Goal: Check status

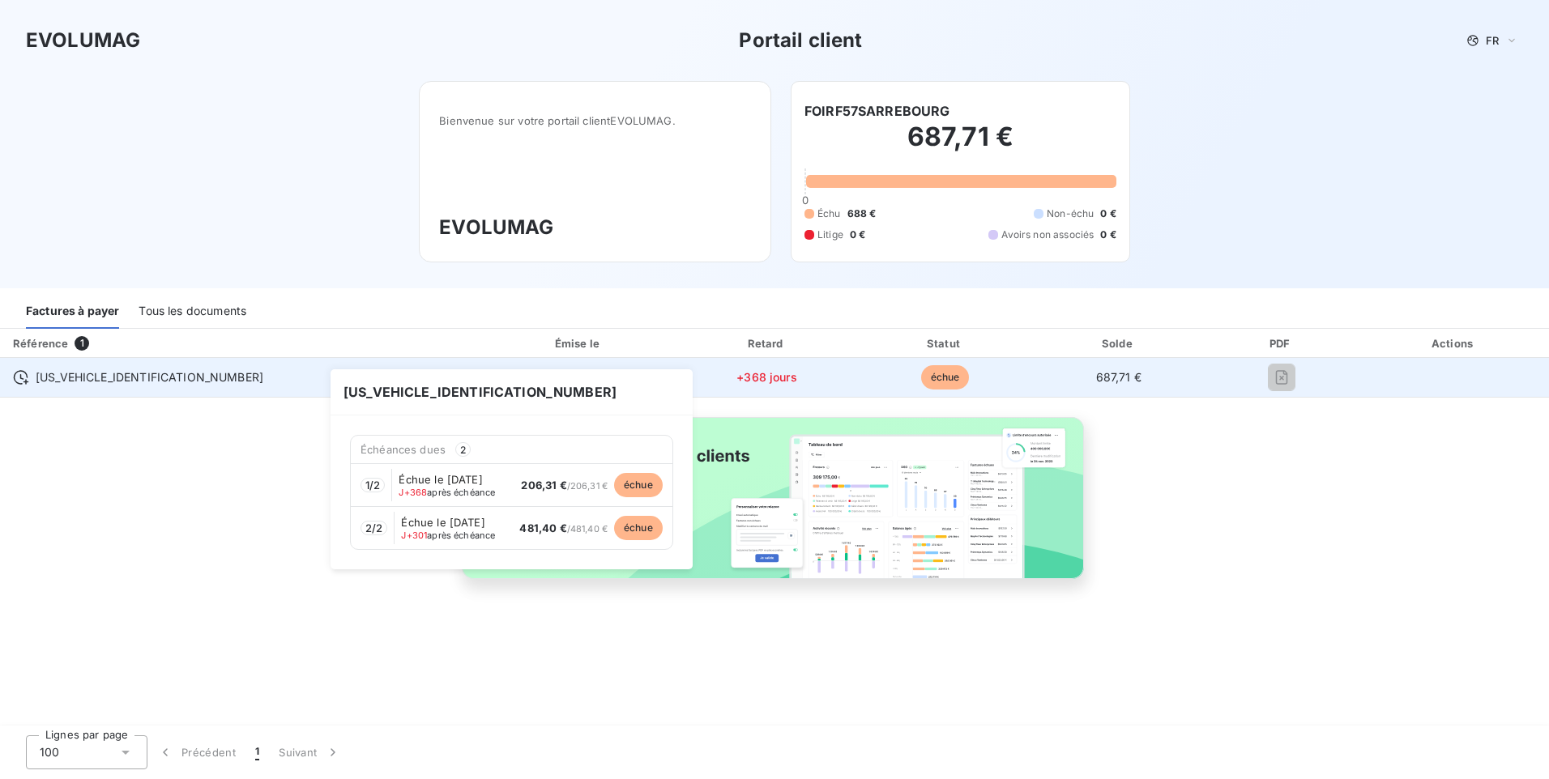
click at [117, 373] on span "[US_VEHICLE_IDENTIFICATION_NUMBER]" at bounding box center [150, 377] width 228 height 16
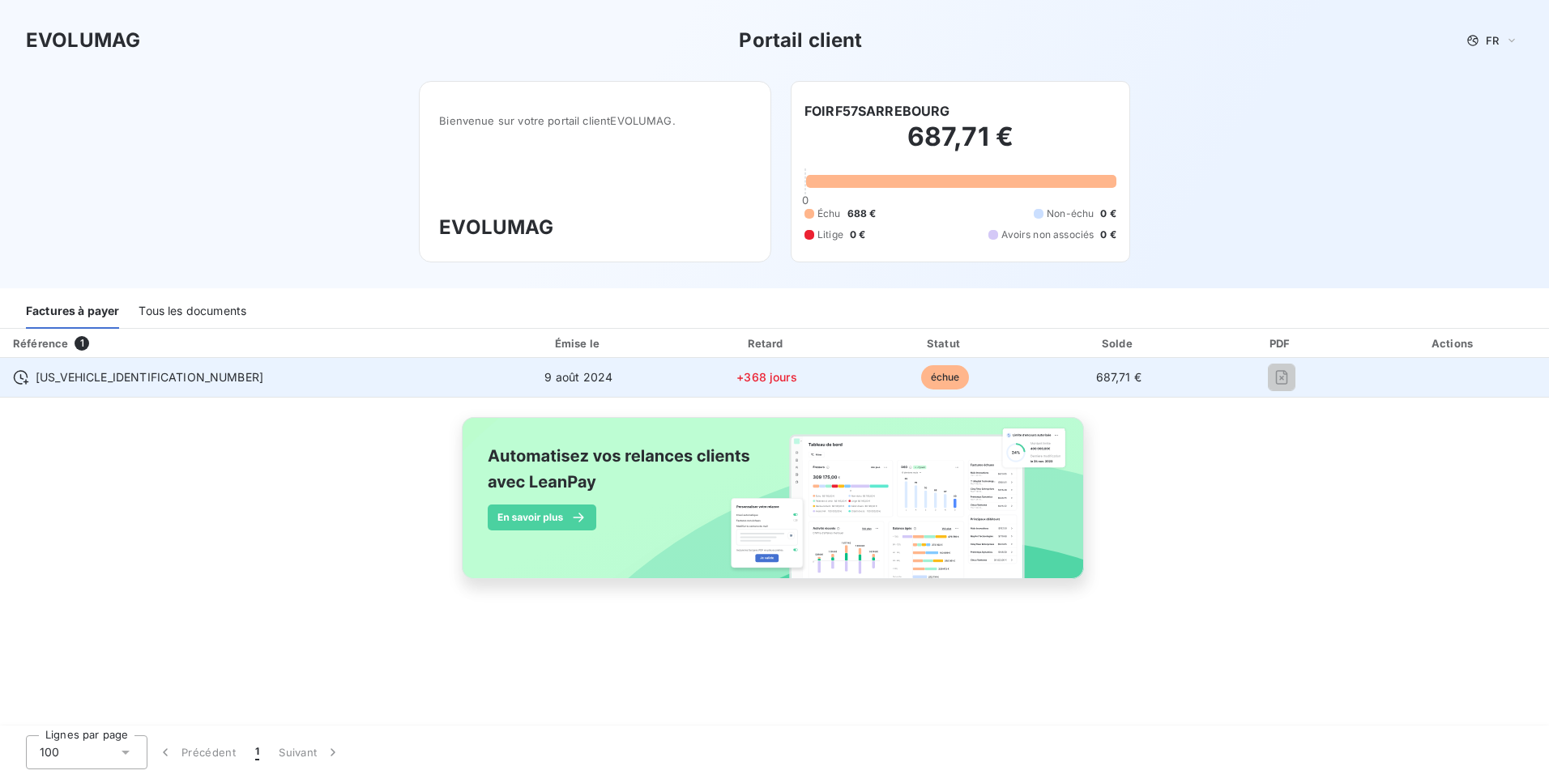
click at [58, 377] on span "[US_VEHICLE_IDENTIFICATION_NUMBER]" at bounding box center [150, 377] width 228 height 16
click at [921, 380] on span "échue" at bounding box center [945, 377] width 49 height 24
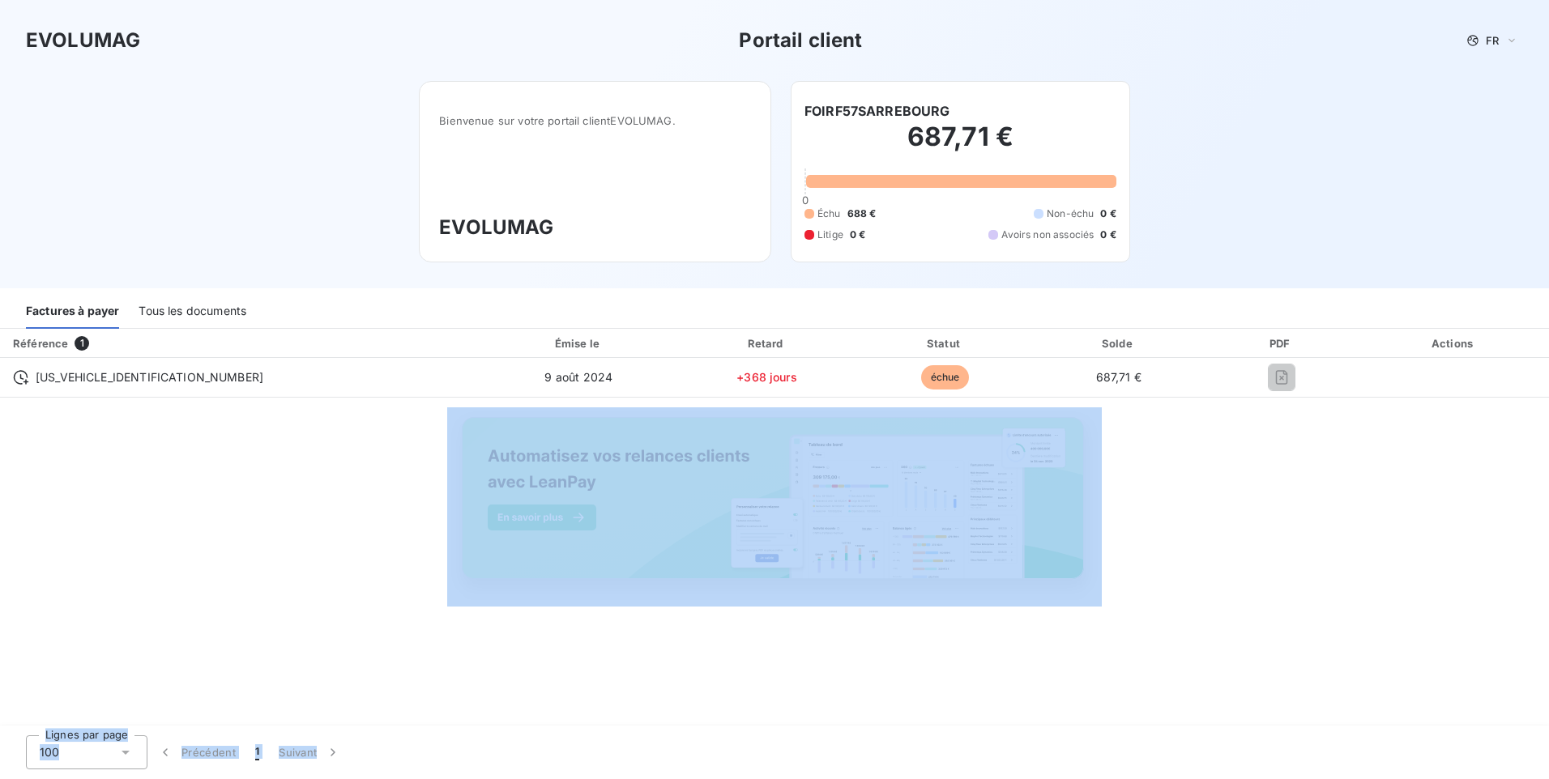
click at [699, 778] on html "EVOLUMAG Portail client FR Bienvenue sur votre portail client EVOLUMAG . EVOLUM…" at bounding box center [774, 389] width 1549 height 779
click at [1440, 346] on div "Actions" at bounding box center [1454, 343] width 184 height 16
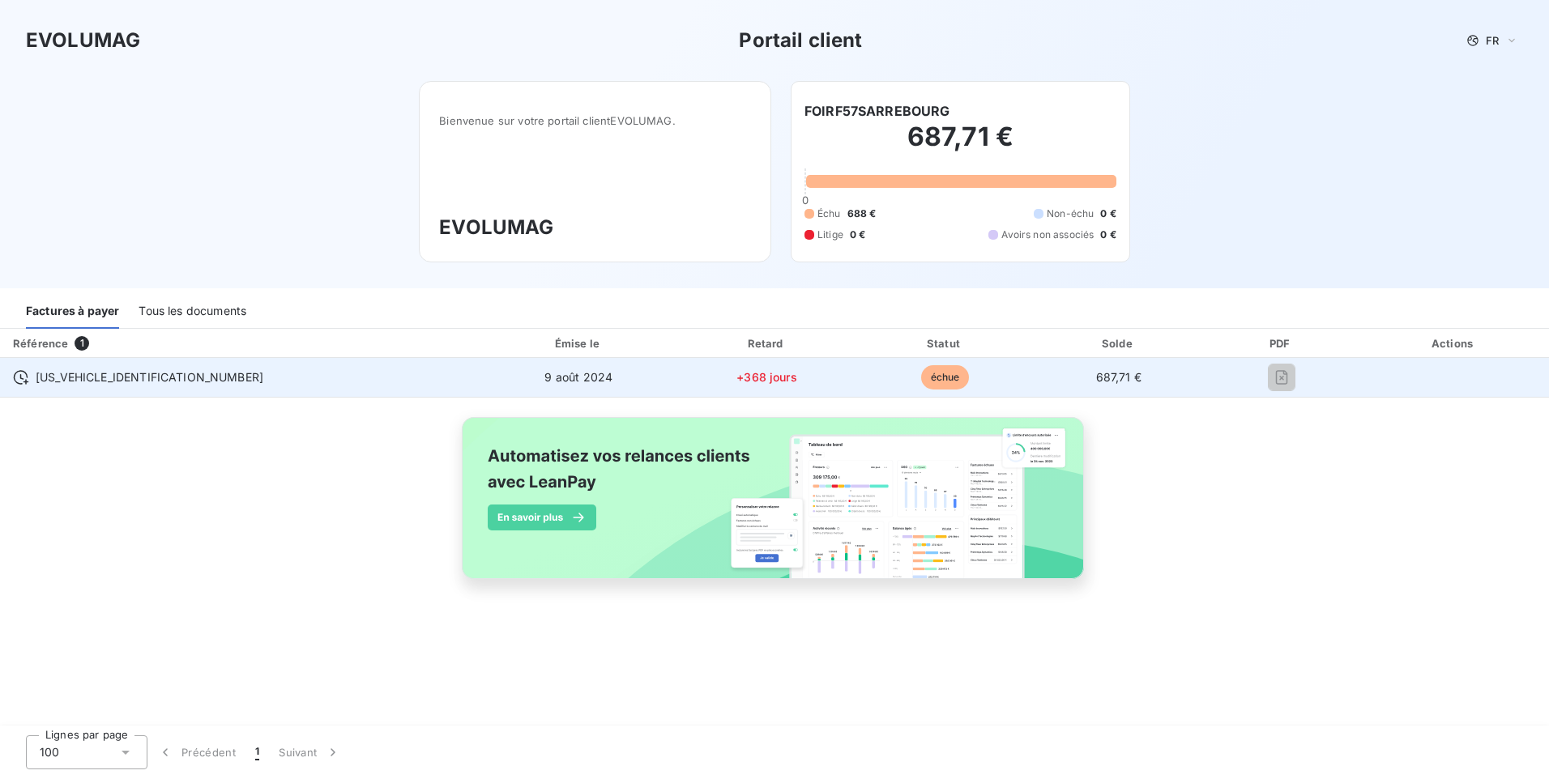
drag, startPoint x: 1239, startPoint y: 374, endPoint x: 1226, endPoint y: 381, distance: 14.5
click at [1226, 381] on div at bounding box center [1281, 377] width 128 height 26
click at [173, 390] on td "[US_VEHICLE_IDENTIFICATION_NUMBER]" at bounding box center [240, 377] width 480 height 39
click at [92, 381] on span "[US_VEHICLE_IDENTIFICATION_NUMBER]" at bounding box center [150, 377] width 228 height 16
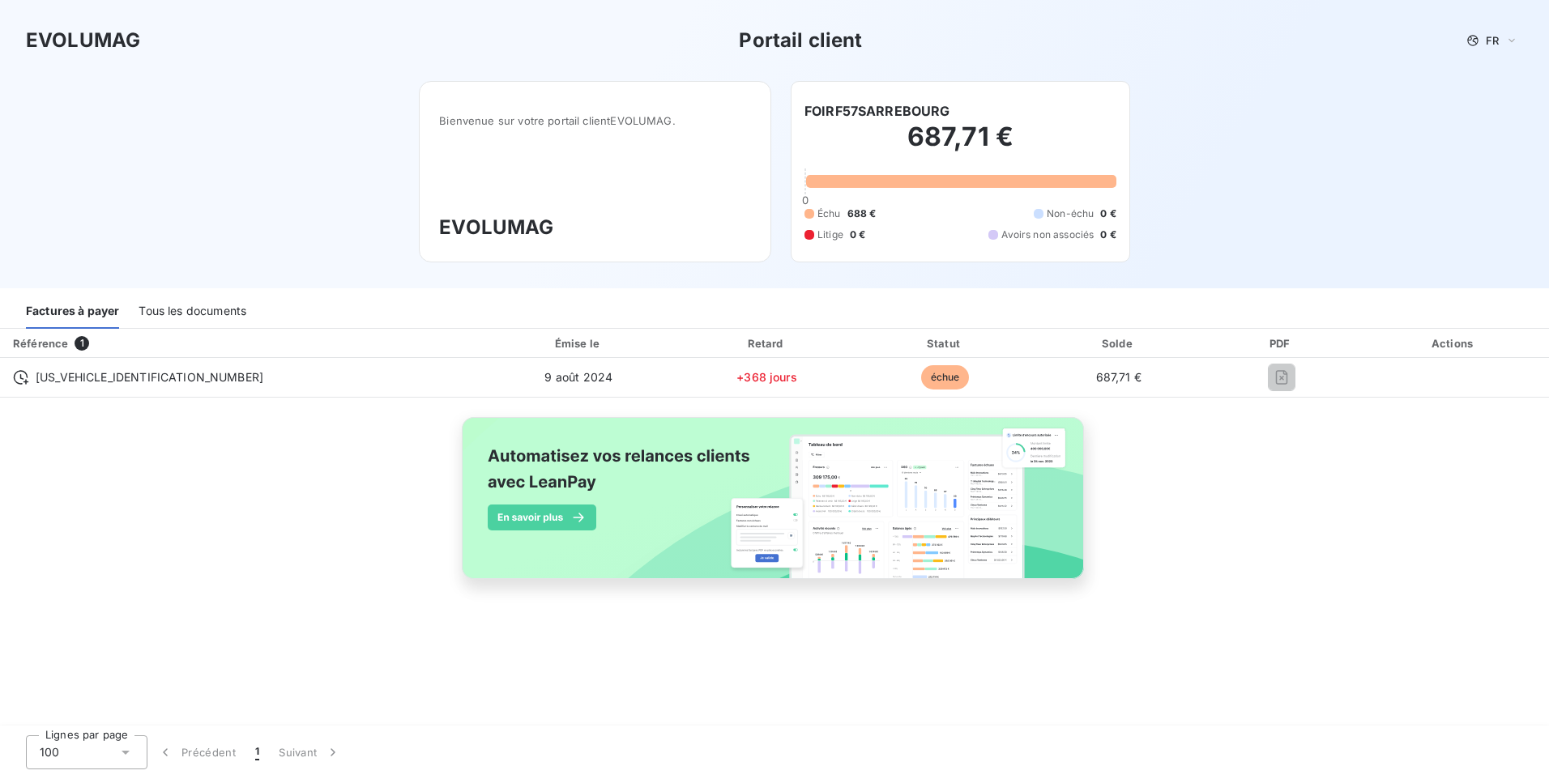
click at [58, 343] on div "Référence" at bounding box center [40, 343] width 55 height 13
drag, startPoint x: 192, startPoint y: 304, endPoint x: 154, endPoint y: 308, distance: 38.3
click at [194, 304] on div "Tous les documents" at bounding box center [193, 312] width 108 height 34
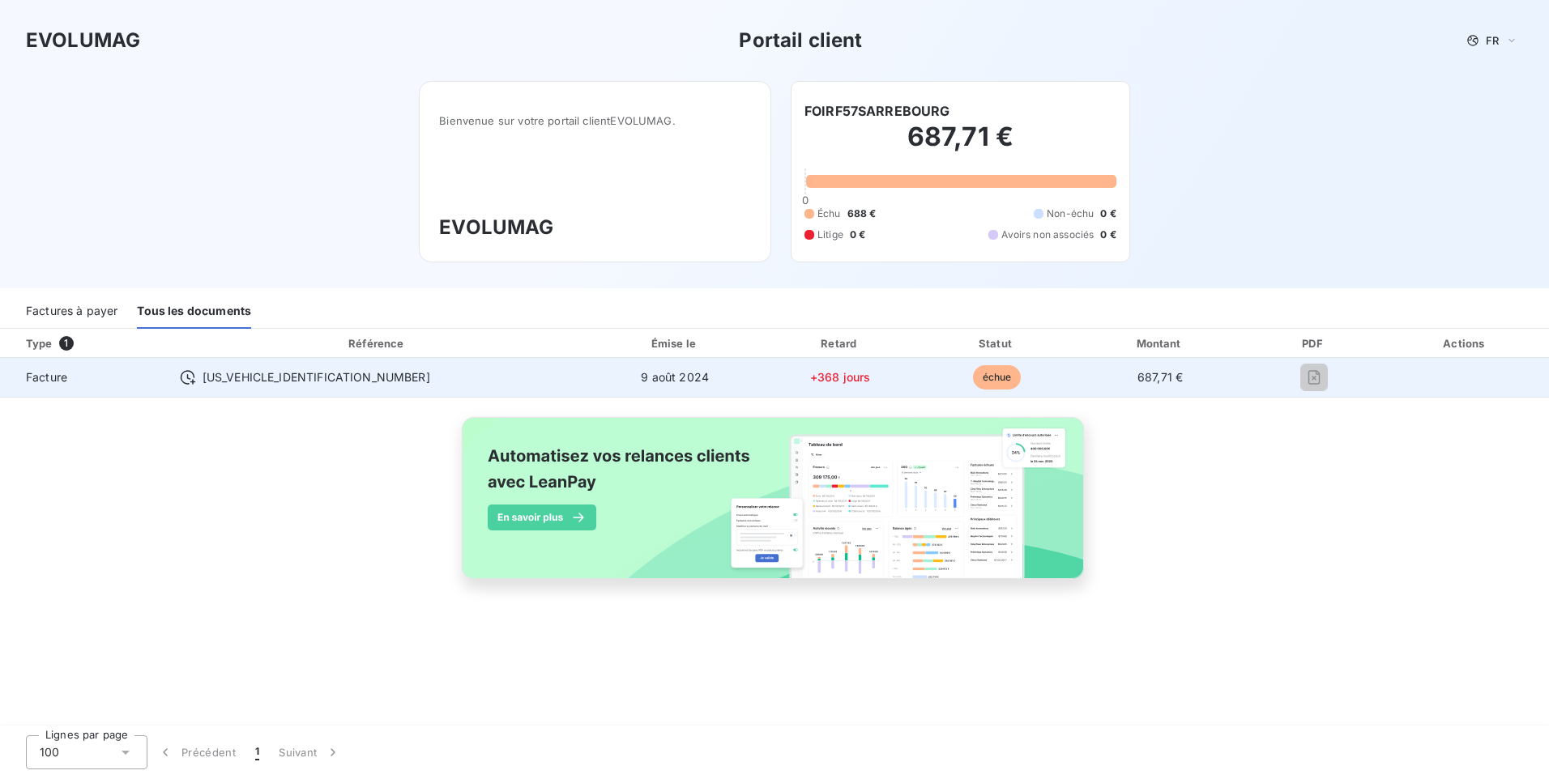
click at [281, 373] on span "[US_VEHICLE_IDENTIFICATION_NUMBER]" at bounding box center [316, 377] width 228 height 16
click at [53, 376] on span "Facture" at bounding box center [83, 377] width 141 height 16
click at [257, 364] on td "[US_VEHICLE_IDENTIFICATION_NUMBER]" at bounding box center [378, 377] width 422 height 39
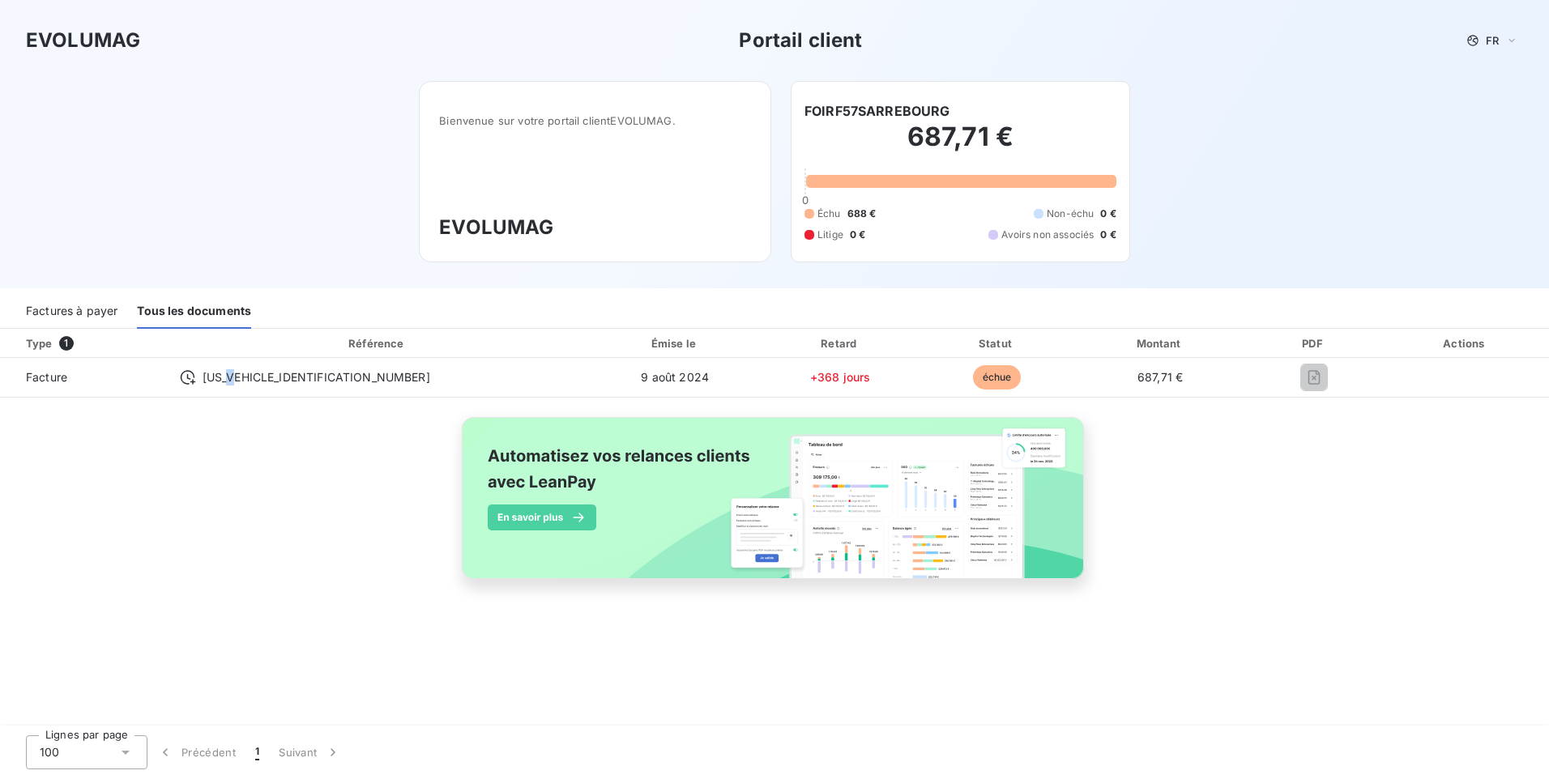
click at [83, 307] on div "Factures à payer" at bounding box center [72, 312] width 92 height 34
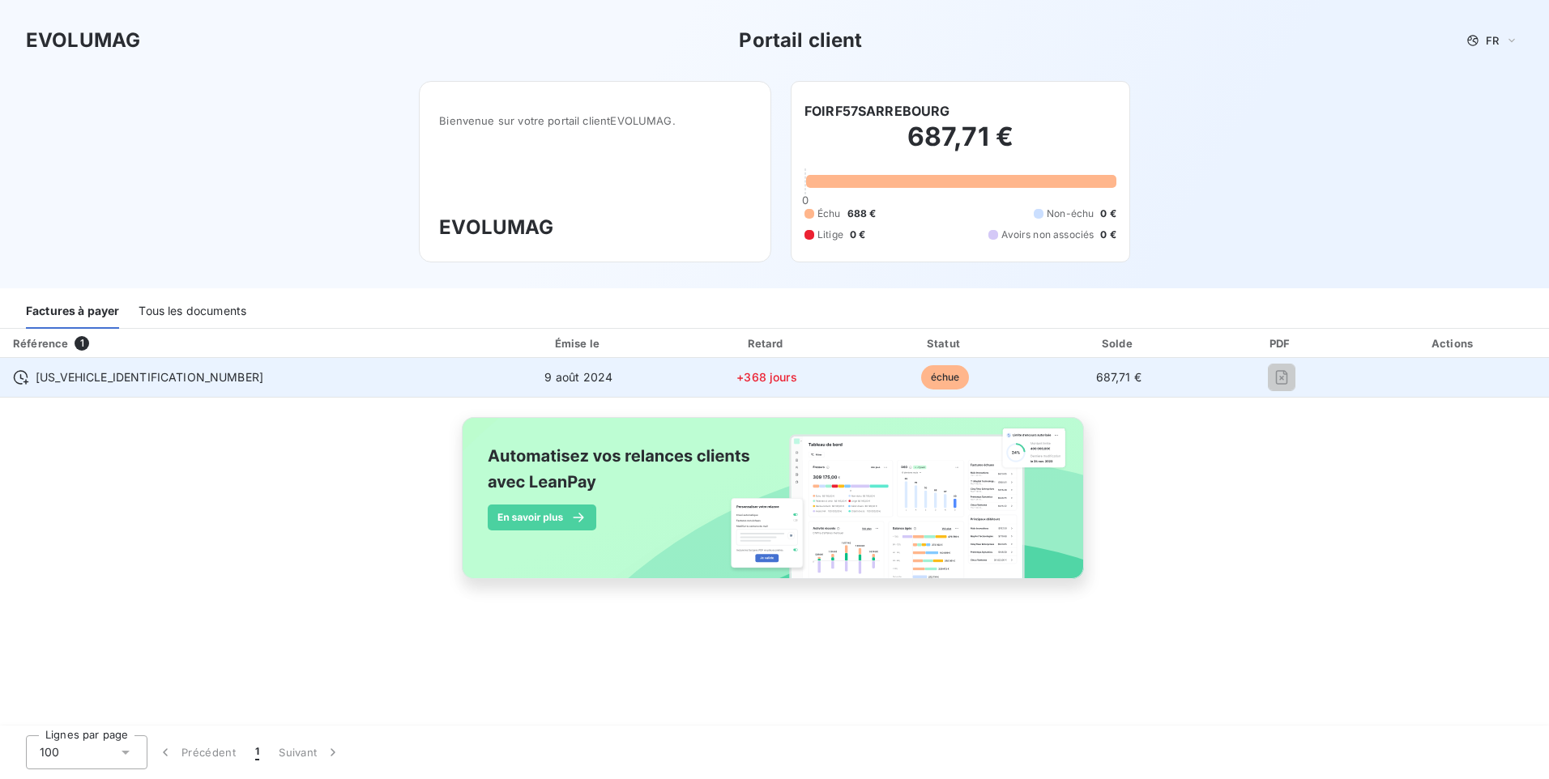
click at [22, 377] on icon at bounding box center [21, 377] width 16 height 16
click at [1256, 376] on div at bounding box center [1281, 377] width 128 height 26
click at [1217, 389] on div at bounding box center [1281, 377] width 128 height 26
